Goal: Task Accomplishment & Management: Complete application form

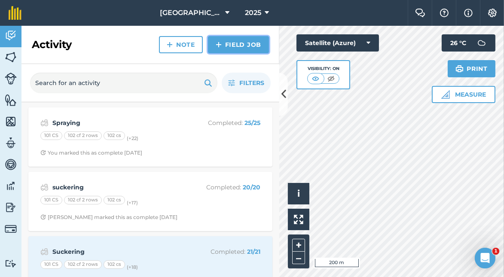
click at [239, 41] on link "Field Job" at bounding box center [238, 44] width 61 height 17
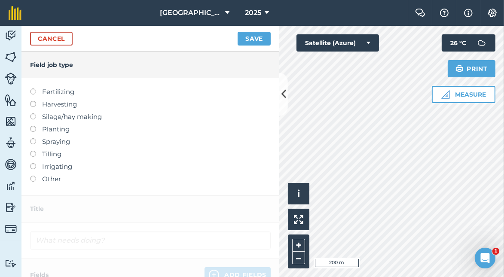
click at [32, 176] on label at bounding box center [36, 176] width 12 height 0
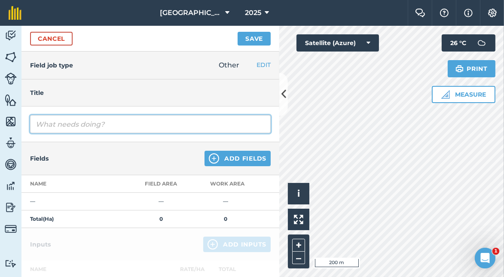
click at [59, 123] on input "text" at bounding box center [150, 124] width 240 height 18
type input "leaf pull and netting"
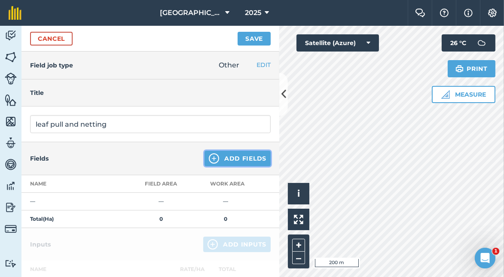
click at [237, 158] on button "Add Fields" at bounding box center [237, 158] width 66 height 15
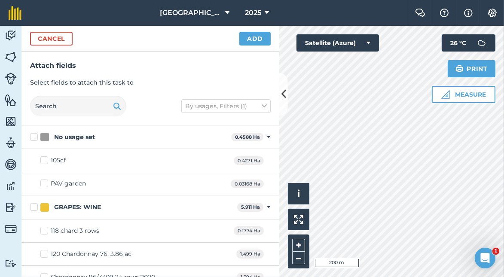
scroll to position [43, 0]
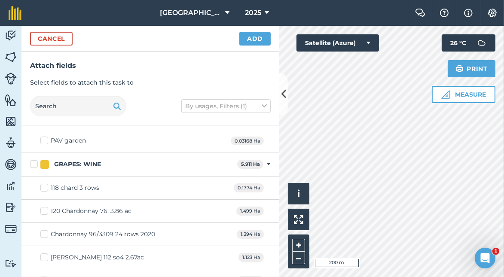
click at [46, 186] on label "118 chard 3 rows" at bounding box center [69, 187] width 59 height 9
click at [46, 186] on input "118 chard 3 rows" at bounding box center [43, 186] width 6 height 6
checkbox input "true"
click at [41, 209] on label "120 Chardonnay 76, 3.86 ac" at bounding box center [85, 211] width 91 height 9
click at [41, 209] on input "120 Chardonnay 76, 3.86 ac" at bounding box center [43, 210] width 6 height 6
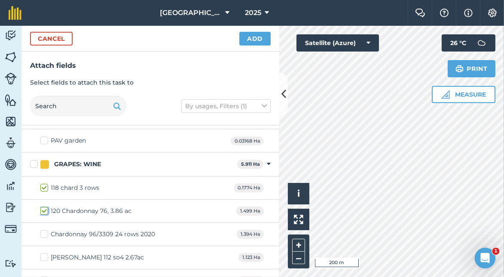
checkbox input "true"
click at [46, 230] on label "Chardonnay 96/3309 24 rows 2020" at bounding box center [97, 234] width 115 height 9
click at [46, 230] on input "Chardonnay 96/3309 24 rows 2020" at bounding box center [43, 233] width 6 height 6
checkbox input "true"
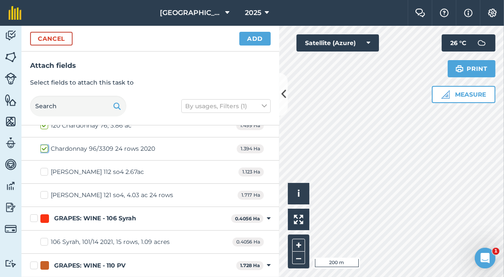
scroll to position [172, 0]
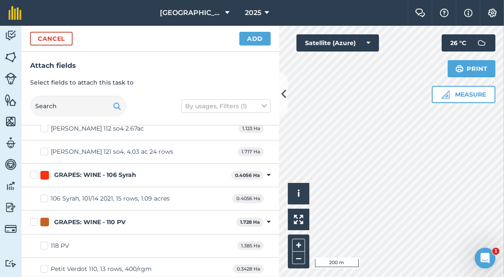
click at [45, 197] on label "106 Syrah, 101/14 2021, 15 rows, 1.09 acres" at bounding box center [104, 198] width 129 height 9
click at [45, 197] on input "106 Syrah, 101/14 2021, 15 rows, 1.09 acres" at bounding box center [43, 197] width 6 height 6
checkbox input "true"
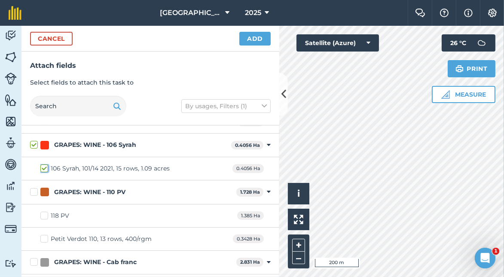
scroll to position [215, 0]
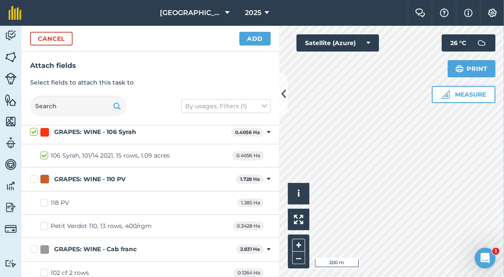
click at [46, 200] on label "118 PV" at bounding box center [54, 202] width 29 height 9
click at [46, 200] on input "118 PV" at bounding box center [43, 201] width 6 height 6
checkbox input "true"
click at [46, 222] on label "Petit Verdot 110, 13 rows, 400/rgm" at bounding box center [95, 226] width 111 height 9
click at [46, 222] on input "Petit Verdot 110, 13 rows, 400/rgm" at bounding box center [43, 225] width 6 height 6
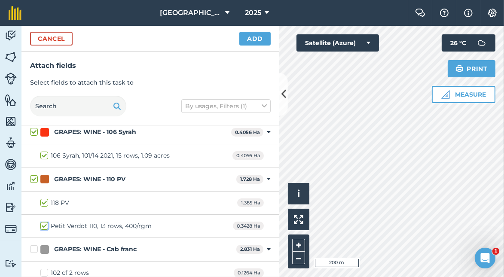
checkbox input "true"
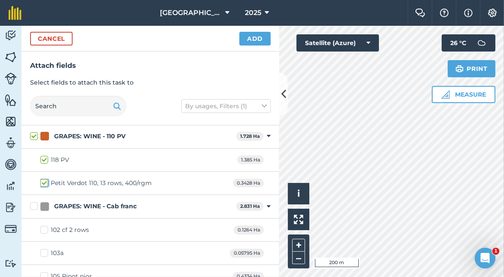
scroll to position [300, 0]
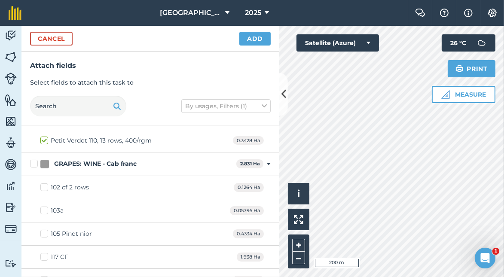
click at [44, 185] on label "102 cf 2 rows" at bounding box center [64, 187] width 49 height 9
click at [44, 185] on input "102 cf 2 rows" at bounding box center [43, 186] width 6 height 6
checkbox input "true"
click at [43, 209] on label "103a" at bounding box center [51, 210] width 23 height 9
click at [43, 209] on input "103a" at bounding box center [43, 209] width 6 height 6
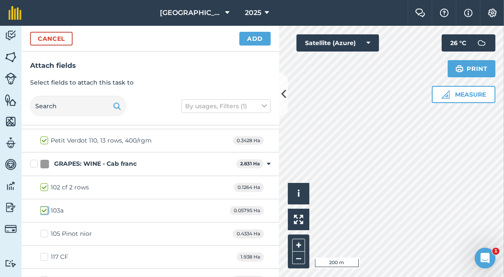
checkbox input "true"
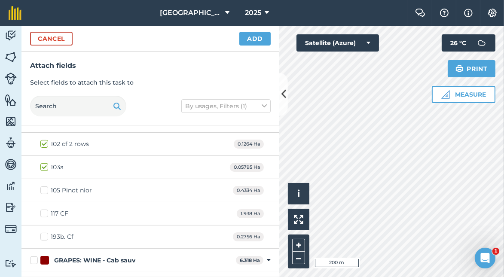
click at [43, 209] on label "117 CF" at bounding box center [54, 213] width 28 height 9
click at [43, 209] on input "117 CF" at bounding box center [43, 212] width 6 height 6
checkbox input "true"
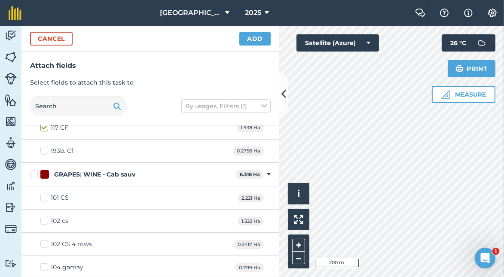
click at [45, 193] on label "101 CS" at bounding box center [54, 197] width 28 height 9
click at [45, 193] on input "101 CS" at bounding box center [43, 196] width 6 height 6
checkbox input "true"
click at [42, 216] on label "102 cs" at bounding box center [54, 220] width 28 height 9
click at [42, 216] on input "102 cs" at bounding box center [43, 219] width 6 height 6
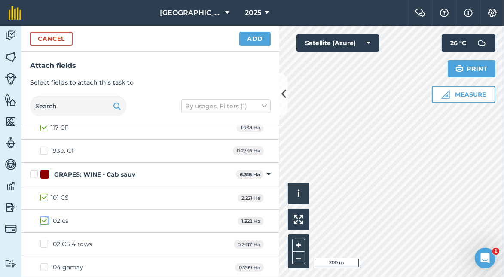
checkbox input "true"
click at [44, 240] on label "102 CS 4 rows" at bounding box center [66, 244] width 52 height 9
click at [44, 240] on input "102 CS 4 rows" at bounding box center [43, 243] width 6 height 6
checkbox input "true"
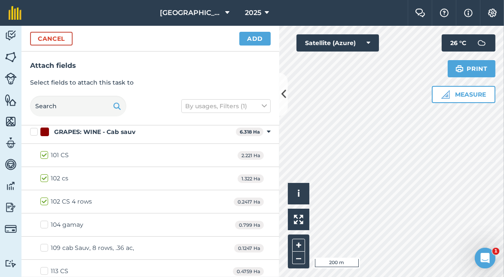
click at [42, 243] on label "109 cab Sauv, 8 rows, .36 ac," at bounding box center [87, 247] width 94 height 9
click at [42, 243] on input "109 cab Sauv, 8 rows, .36 ac," at bounding box center [43, 246] width 6 height 6
checkbox input "true"
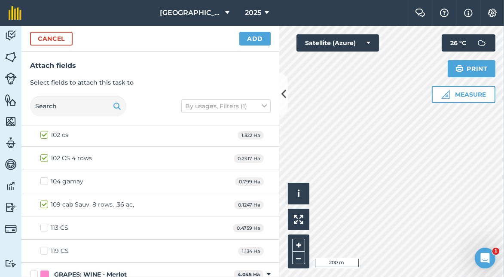
click at [43, 223] on label "113 CS" at bounding box center [54, 227] width 28 height 9
click at [43, 223] on input "113 CS" at bounding box center [43, 226] width 6 height 6
checkbox input "true"
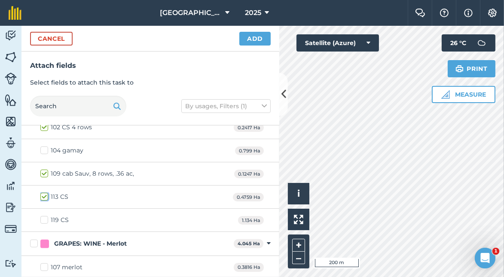
scroll to position [558, 0]
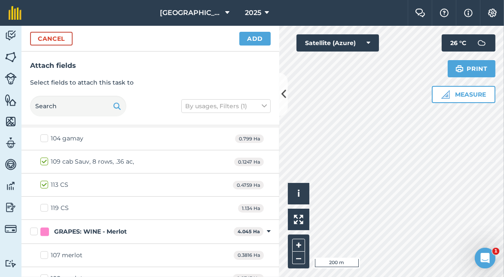
click at [44, 205] on label "119 CS" at bounding box center [54, 208] width 28 height 9
click at [44, 205] on input "119 CS" at bounding box center [43, 207] width 6 height 6
checkbox input "true"
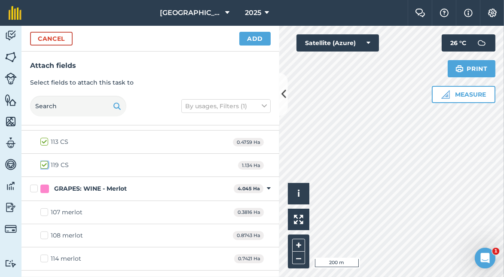
scroll to position [634, 0]
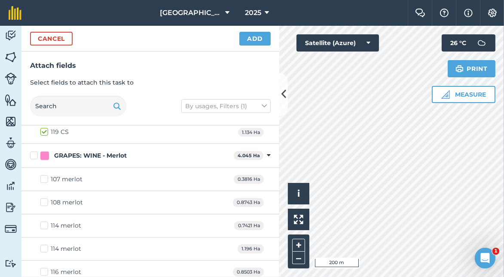
click at [36, 151] on label "GRAPES: WINE - Merlot" at bounding box center [130, 155] width 200 height 9
click at [36, 151] on input "GRAPES: WINE - Merlot" at bounding box center [33, 154] width 6 height 6
checkbox input "true"
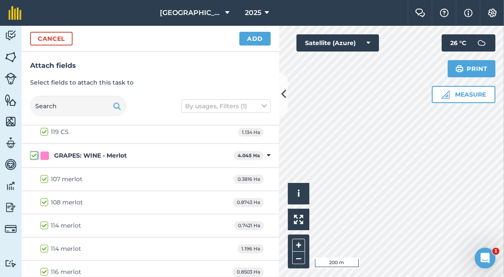
checkbox input "true"
click at [260, 40] on button "Add" at bounding box center [254, 39] width 31 height 14
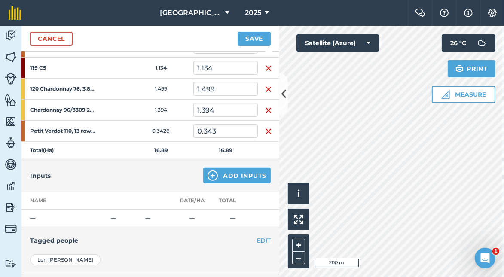
scroll to position [553, 0]
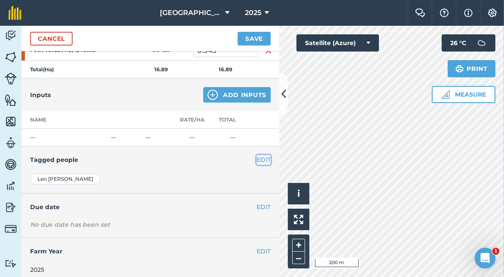
click at [256, 155] on button "EDIT" at bounding box center [263, 159] width 14 height 9
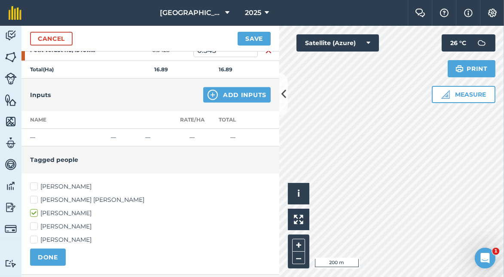
click at [34, 195] on label "[PERSON_NAME] [PERSON_NAME]" at bounding box center [150, 199] width 240 height 9
click at [34, 195] on input "[PERSON_NAME] [PERSON_NAME]" at bounding box center [33, 198] width 6 height 6
checkbox input "true"
click at [35, 222] on label "[PERSON_NAME]" at bounding box center [150, 226] width 240 height 9
click at [35, 222] on input "[PERSON_NAME]" at bounding box center [33, 225] width 6 height 6
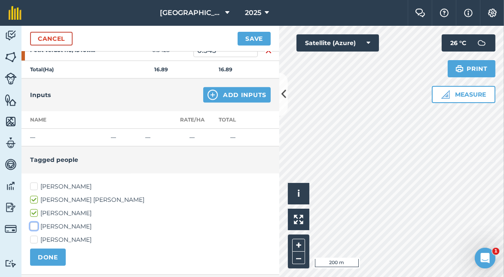
checkbox input "true"
click at [34, 235] on label "[PERSON_NAME]" at bounding box center [150, 239] width 240 height 9
click at [34, 235] on input "[PERSON_NAME]" at bounding box center [33, 238] width 6 height 6
checkbox input "true"
click at [51, 254] on button "DONE" at bounding box center [48, 257] width 36 height 17
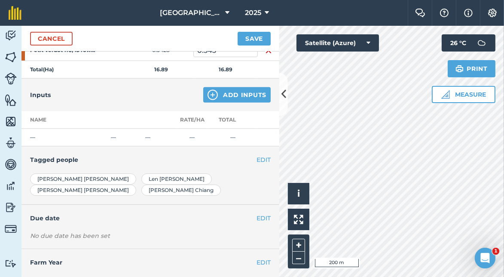
scroll to position [563, 0]
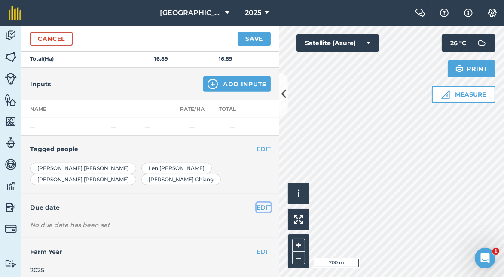
click at [261, 203] on button "EDIT" at bounding box center [263, 207] width 14 height 9
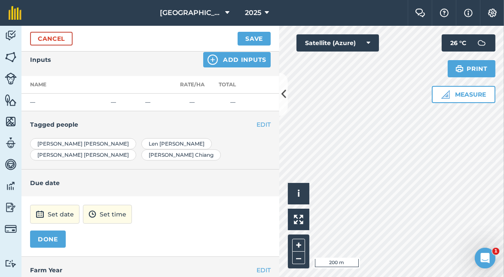
scroll to position [606, 0]
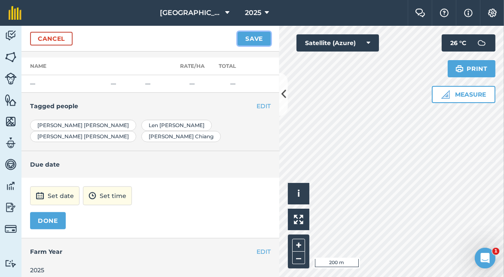
click at [256, 41] on button "Save" at bounding box center [253, 39] width 33 height 14
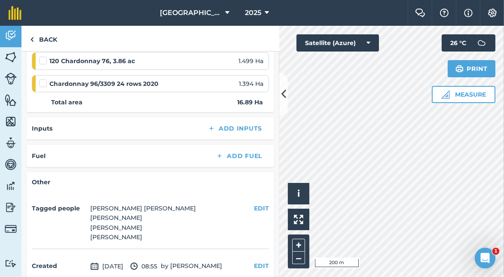
scroll to position [603, 0]
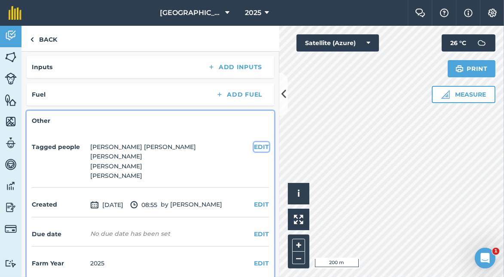
click at [254, 142] on button "EDIT" at bounding box center [261, 146] width 15 height 9
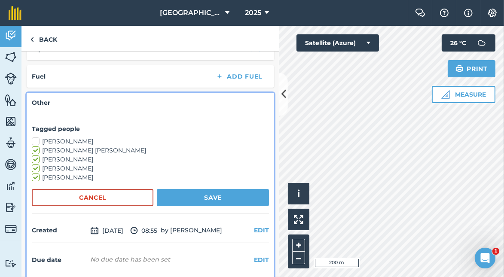
scroll to position [604, 0]
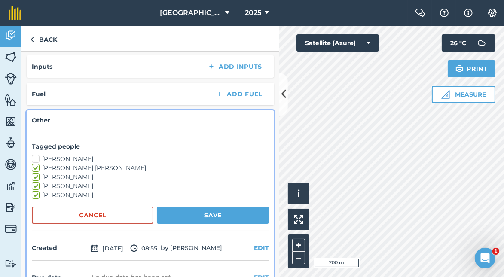
click at [42, 116] on h4 "Other" at bounding box center [150, 120] width 237 height 9
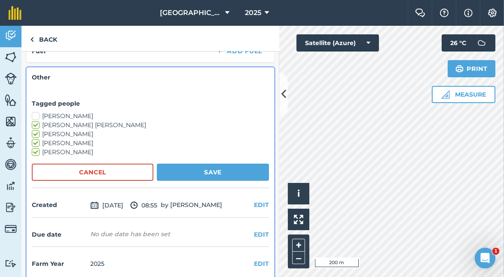
scroll to position [604, 0]
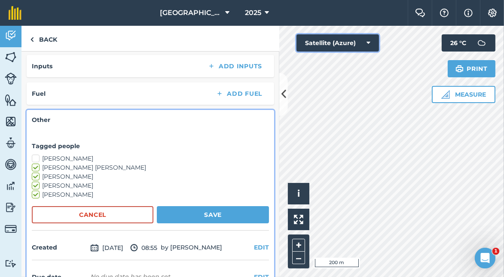
click at [366, 43] on icon at bounding box center [368, 43] width 4 height 9
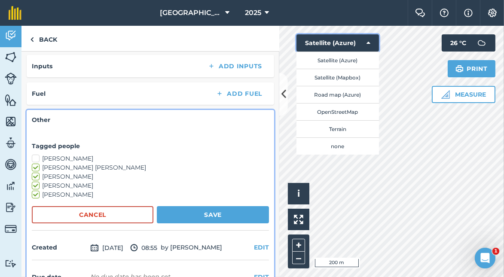
click at [331, 43] on button "Satellite (Azure)" at bounding box center [337, 42] width 82 height 17
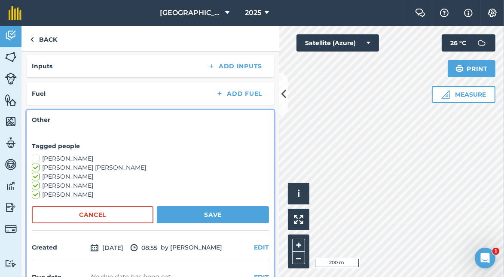
click at [484, 255] on icon "Open Intercom Messenger" at bounding box center [484, 257] width 6 height 7
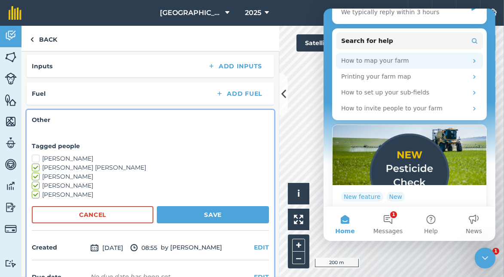
scroll to position [148, 0]
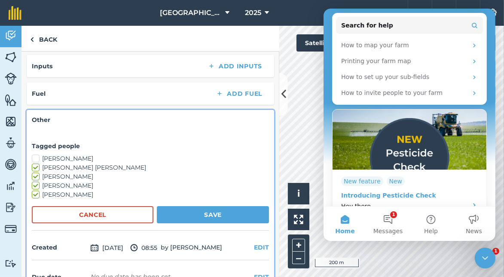
click at [472, 204] on icon "Intercom messenger" at bounding box center [473, 206] width 2 height 4
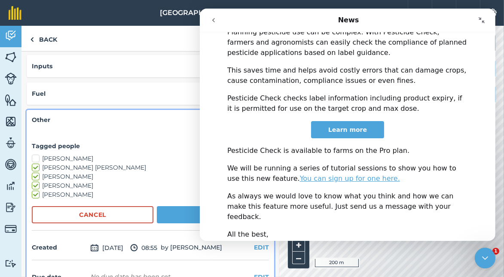
scroll to position [300, 0]
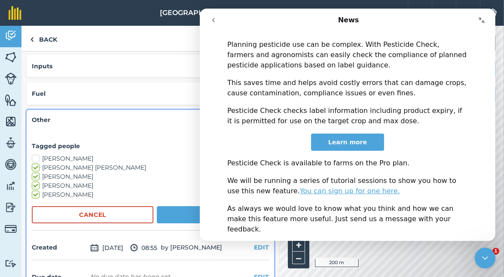
click at [353, 139] on span "Learn more" at bounding box center [347, 142] width 39 height 7
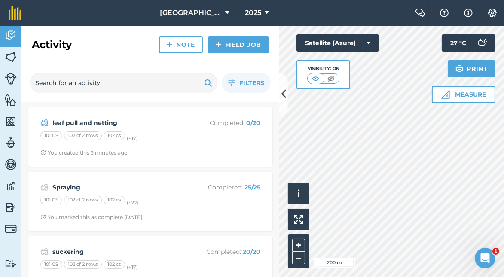
click at [486, 258] on icon "Open Intercom Messenger" at bounding box center [484, 257] width 6 height 7
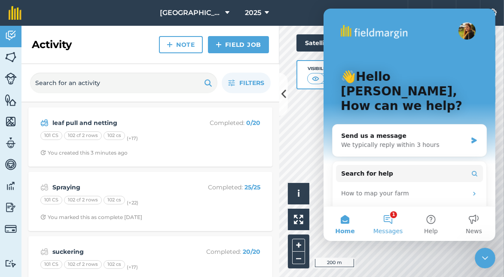
click at [391, 220] on button "1 Messages" at bounding box center [387, 224] width 43 height 34
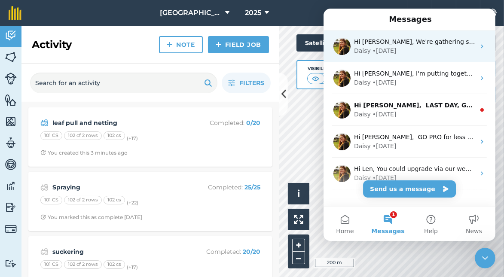
click at [391, 46] on div "• 19w ago" at bounding box center [384, 50] width 24 height 9
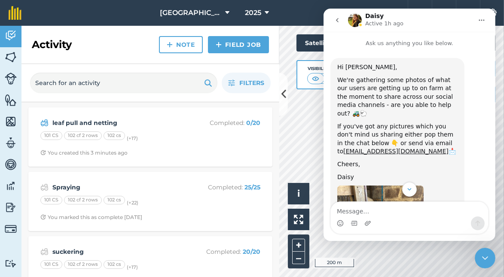
click at [338, 20] on icon "go back" at bounding box center [336, 20] width 7 height 7
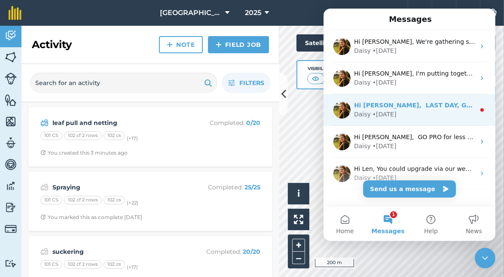
scroll to position [17, 0]
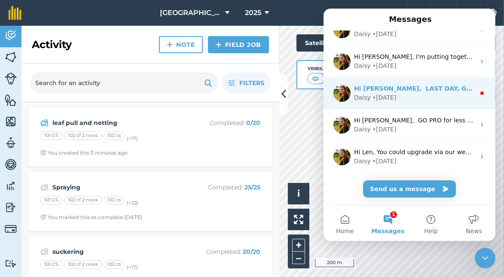
click at [372, 93] on div "• 63w ago" at bounding box center [384, 97] width 24 height 9
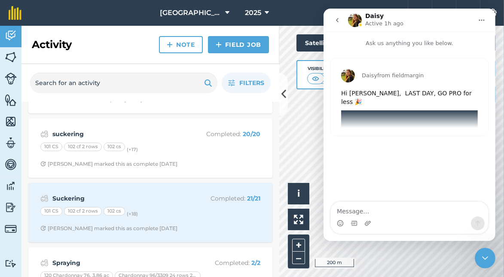
scroll to position [43, 0]
